Goal: Connect with others: Connect with others

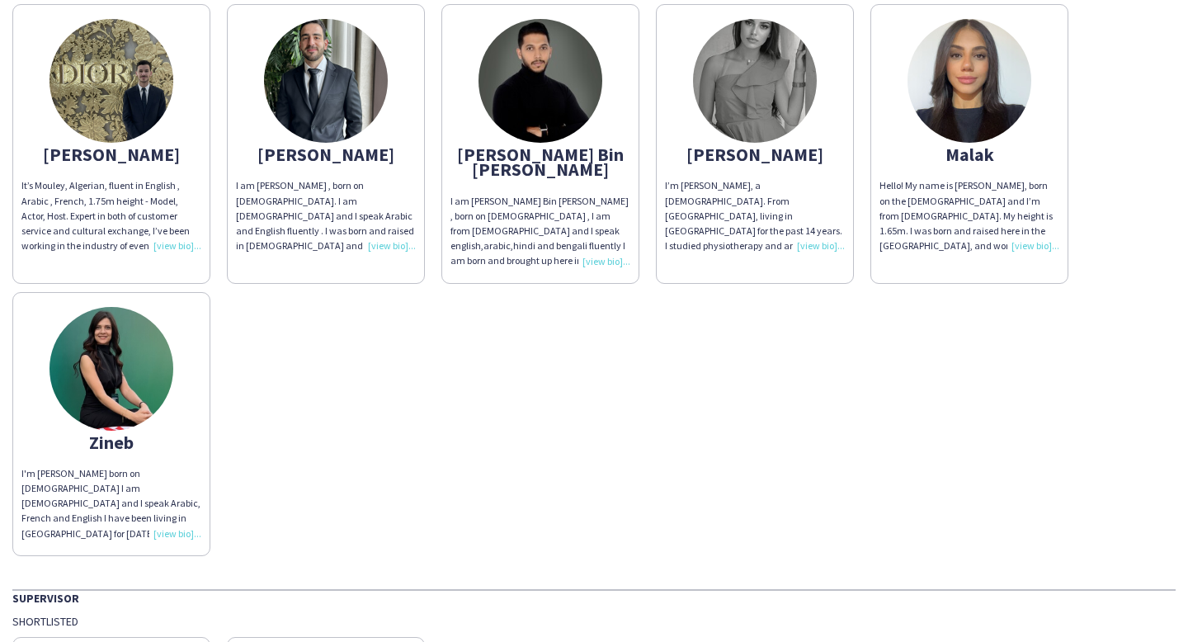
scroll to position [195, 0]
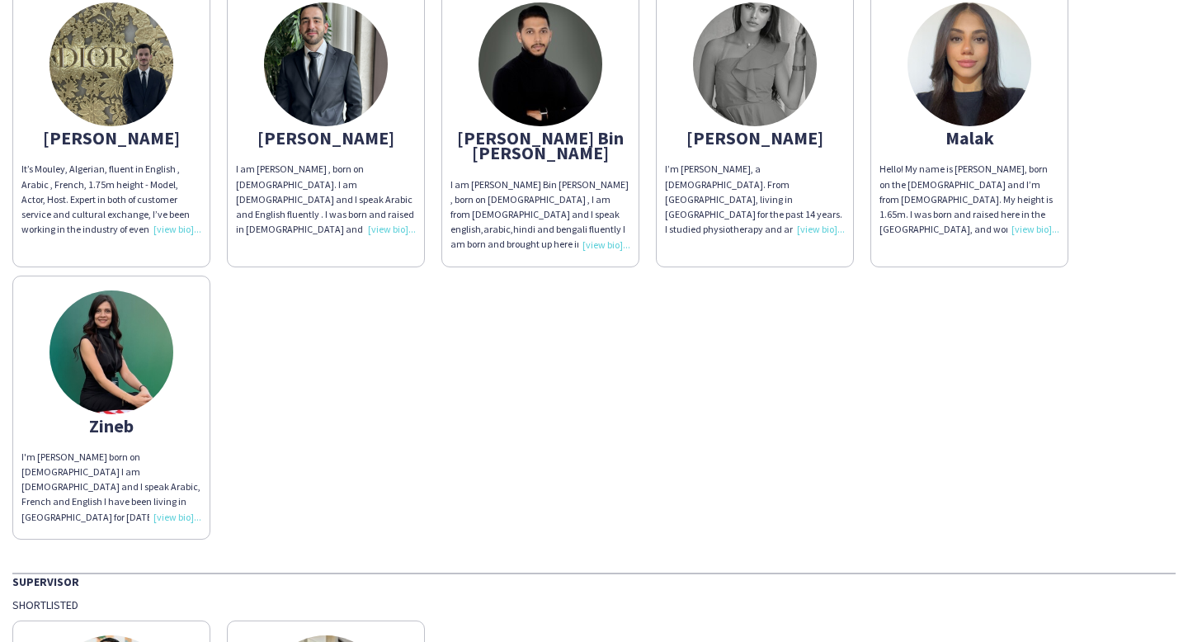
click at [153, 453] on div "I'm [PERSON_NAME] born on [DEMOGRAPHIC_DATA] I am [DEMOGRAPHIC_DATA] and I spea…" at bounding box center [111, 486] width 180 height 75
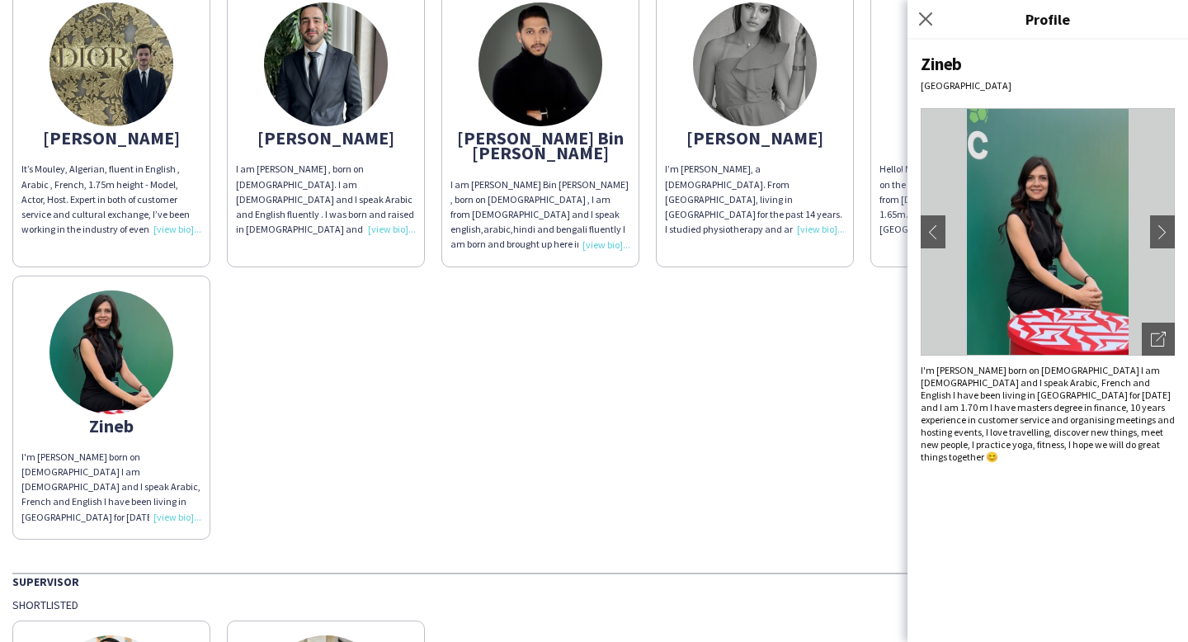
click at [1145, 229] on img at bounding box center [1047, 231] width 254 height 247
click at [1170, 229] on app-icon "chevron-right" at bounding box center [1162, 231] width 23 height 15
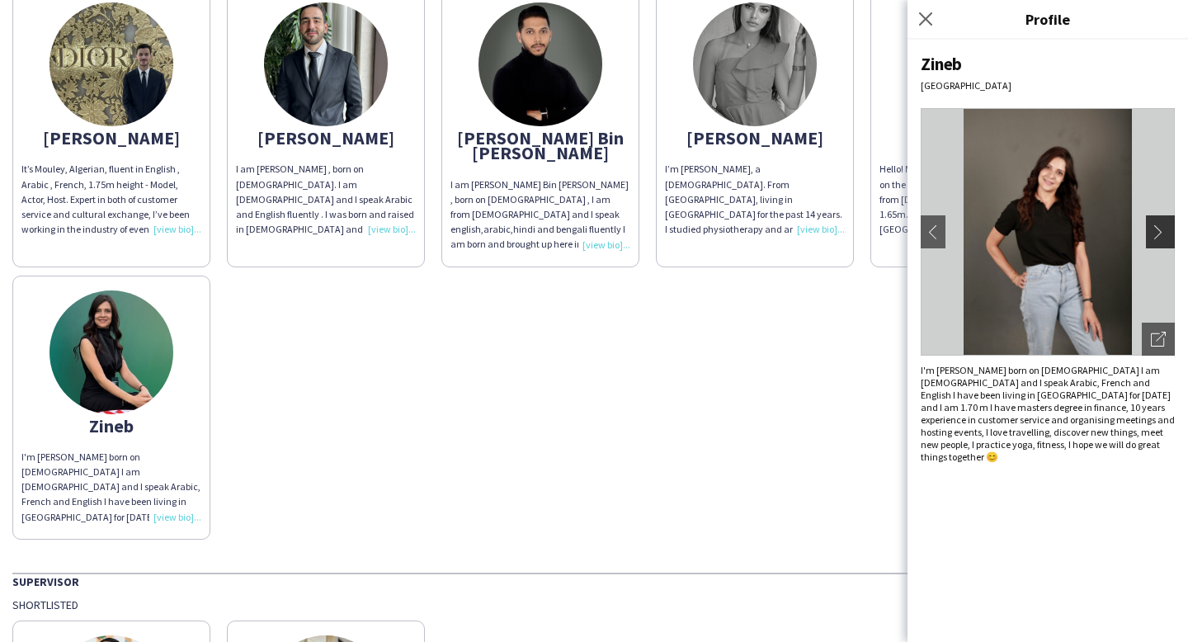
click at [1163, 234] on app-icon "chevron-right" at bounding box center [1162, 231] width 23 height 15
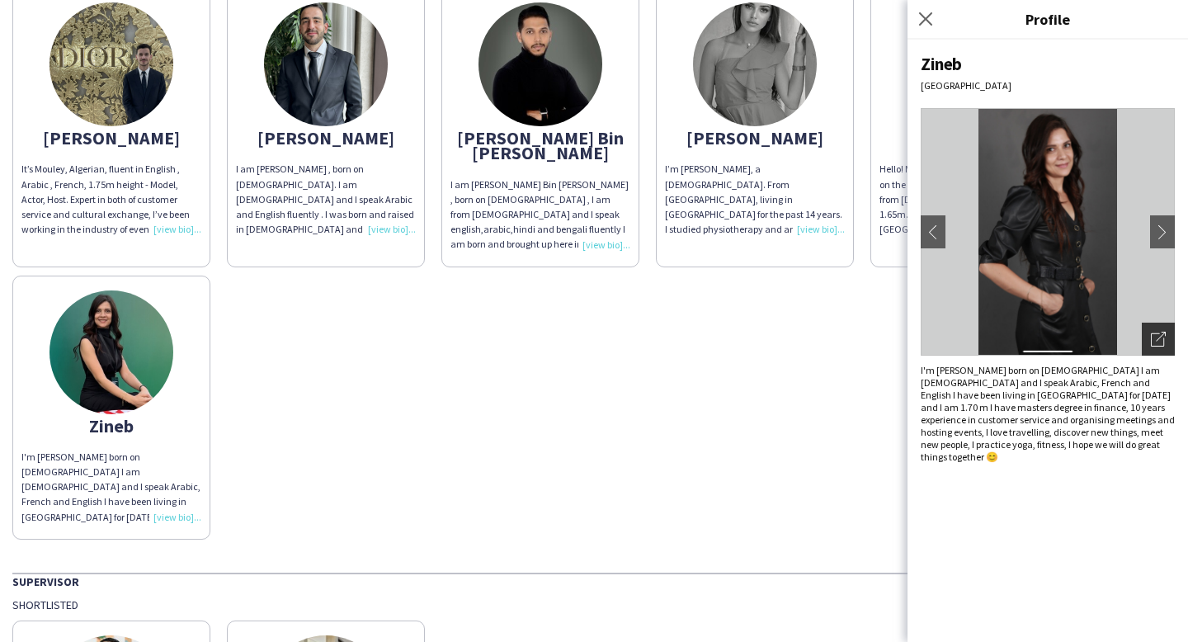
click at [1157, 343] on icon "Open photos pop-in" at bounding box center [1158, 339] width 15 height 15
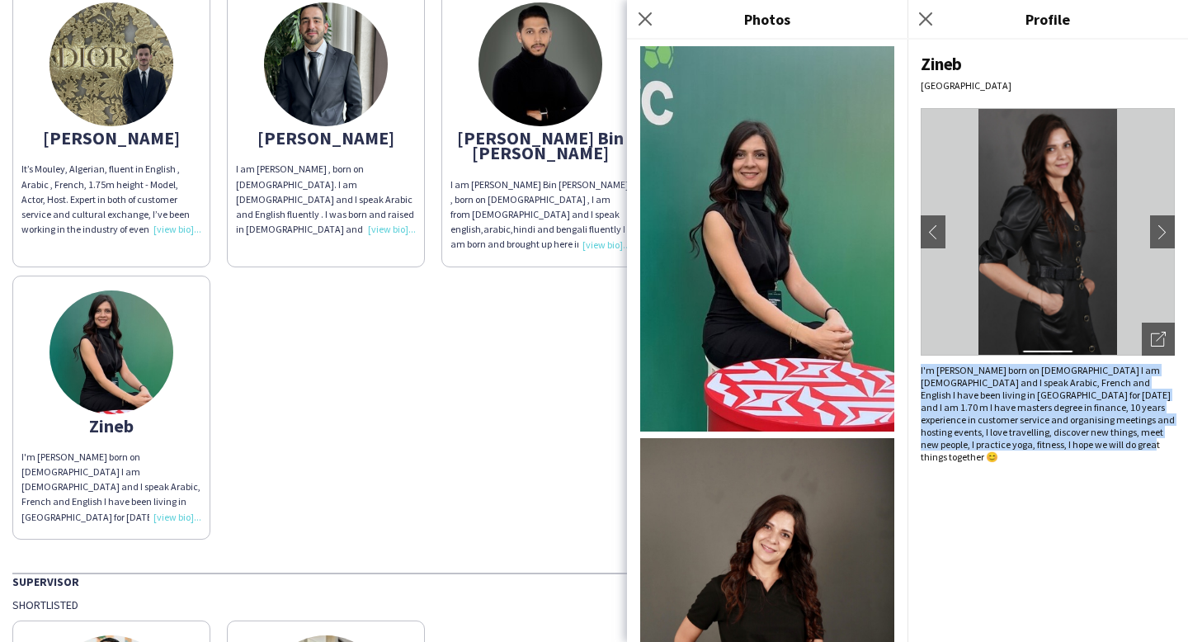
drag, startPoint x: 918, startPoint y: 365, endPoint x: 972, endPoint y: 457, distance: 106.5
click at [972, 456] on div "Zineb [GEOGRAPHIC_DATA] chevron-left chevron-right Open photos pop-in I'm [PERS…" at bounding box center [1047, 341] width 280 height 602
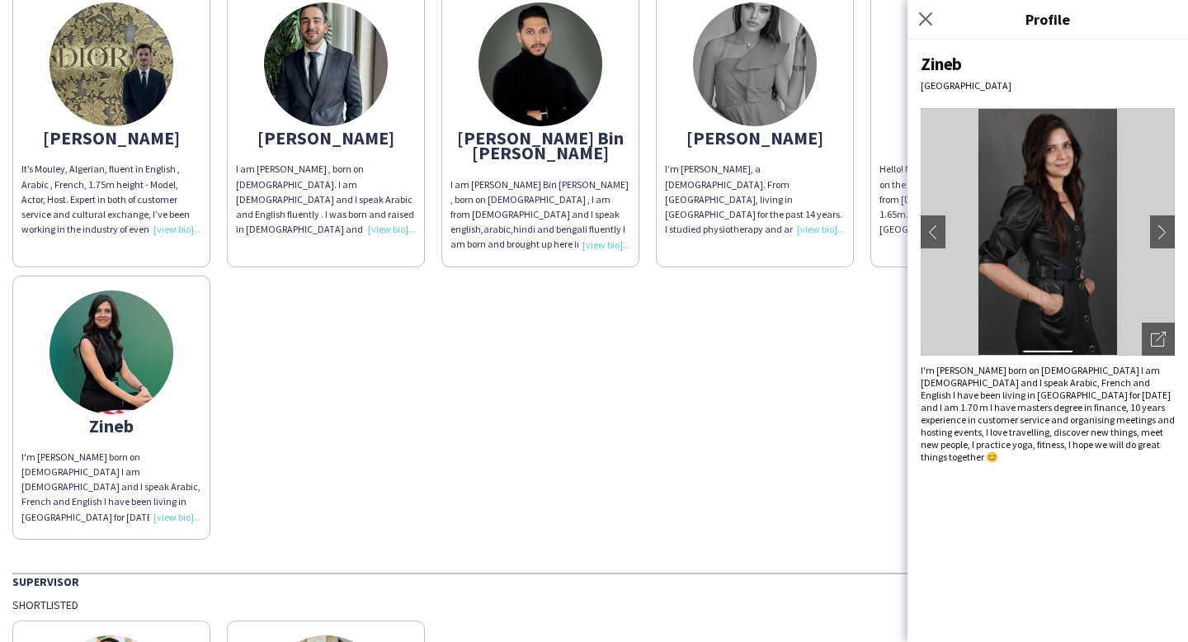
click at [1039, 492] on div "Zineb [GEOGRAPHIC_DATA] chevron-left chevron-right Open photos pop-in I'm [PERS…" at bounding box center [1047, 341] width 280 height 602
click at [929, 21] on icon "Close pop-in" at bounding box center [925, 19] width 16 height 16
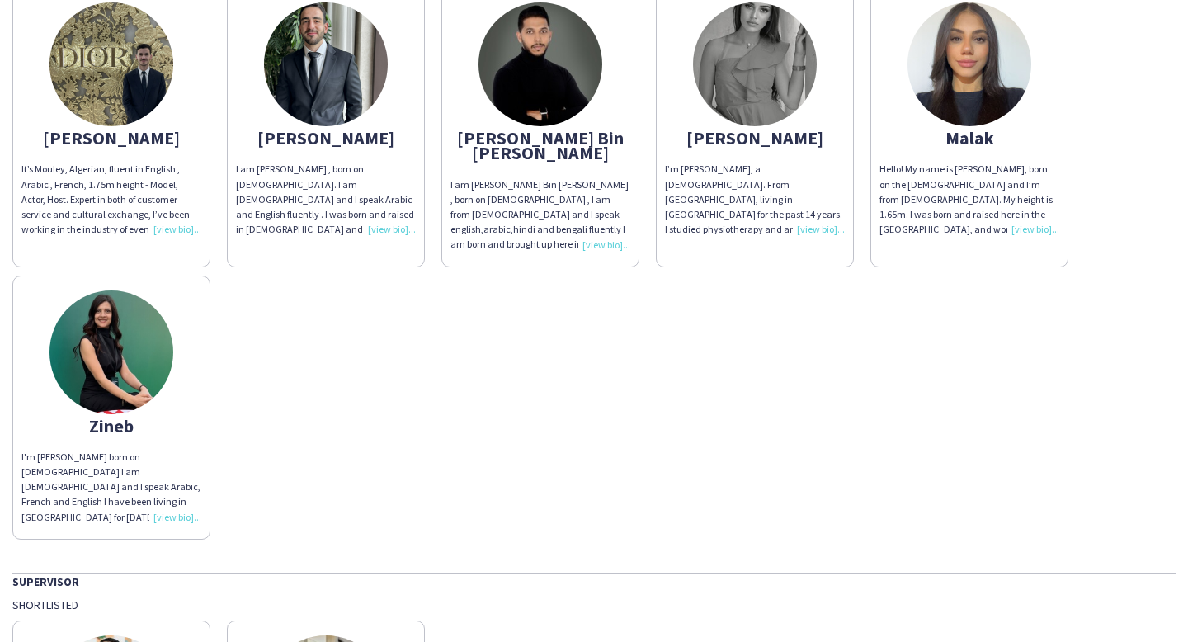
click at [955, 488] on div "[PERSON_NAME] It’s Mouley, Algerian, fluent in English , Arabic , French, 1.75m…" at bounding box center [593, 259] width 1163 height 560
